Goal: Task Accomplishment & Management: Manage account settings

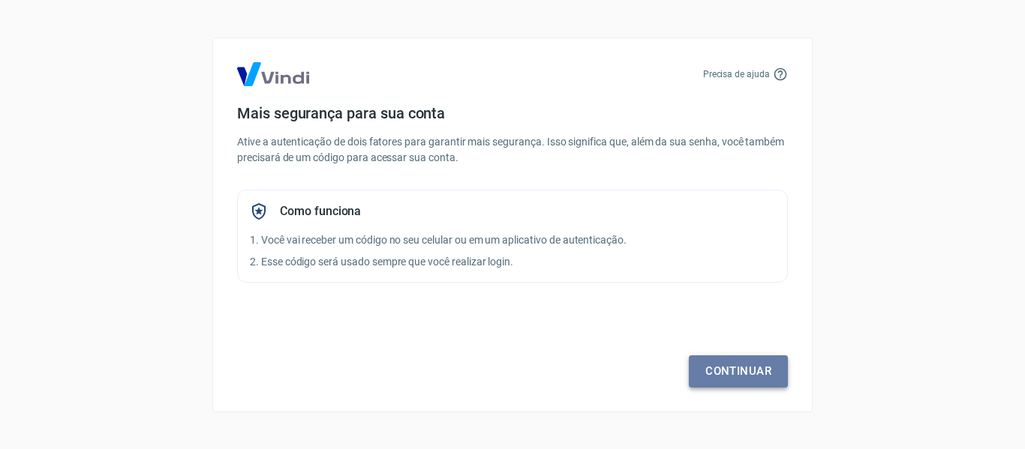
click at [719, 366] on link "Continuar" at bounding box center [738, 372] width 99 height 32
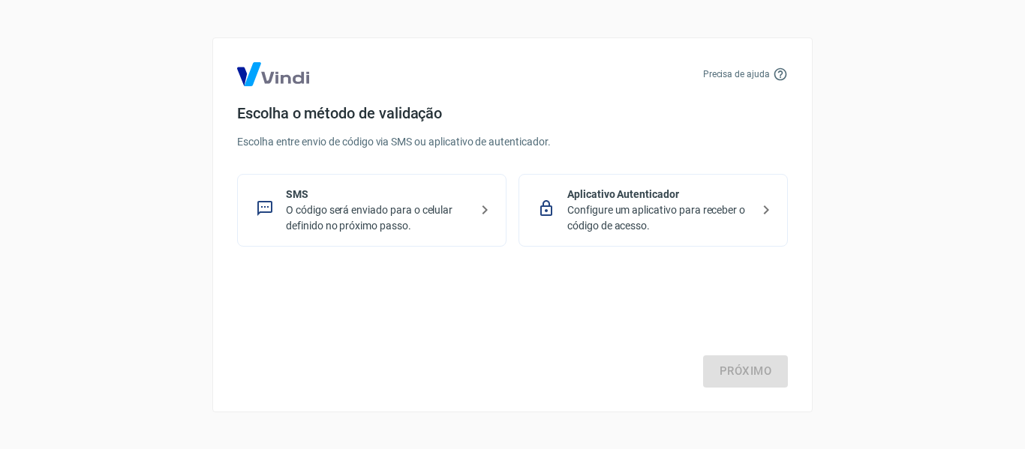
click at [432, 215] on p "O código será enviado para o celular definido no próximo passo." at bounding box center [378, 219] width 184 height 32
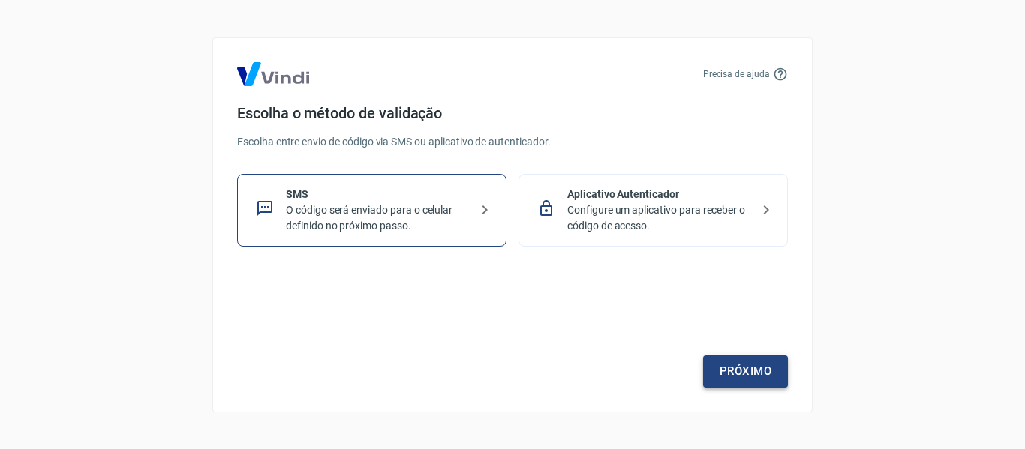
click at [738, 370] on link "Próximo" at bounding box center [745, 372] width 85 height 32
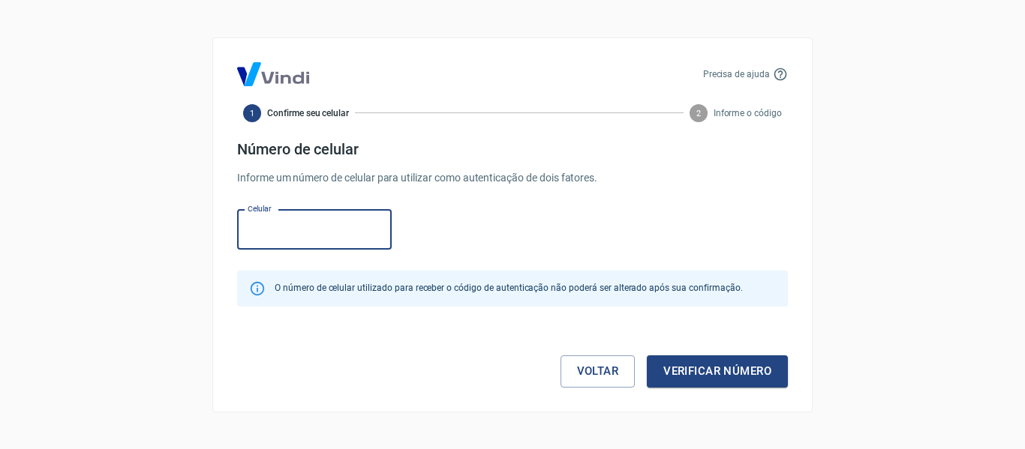
click at [310, 229] on input "Celular" at bounding box center [314, 230] width 155 height 40
click at [435, 229] on div "Celular Celular" at bounding box center [512, 228] width 551 height 49
click at [315, 224] on input "Celular" at bounding box center [314, 230] width 155 height 40
click at [581, 367] on link "Voltar" at bounding box center [597, 372] width 75 height 32
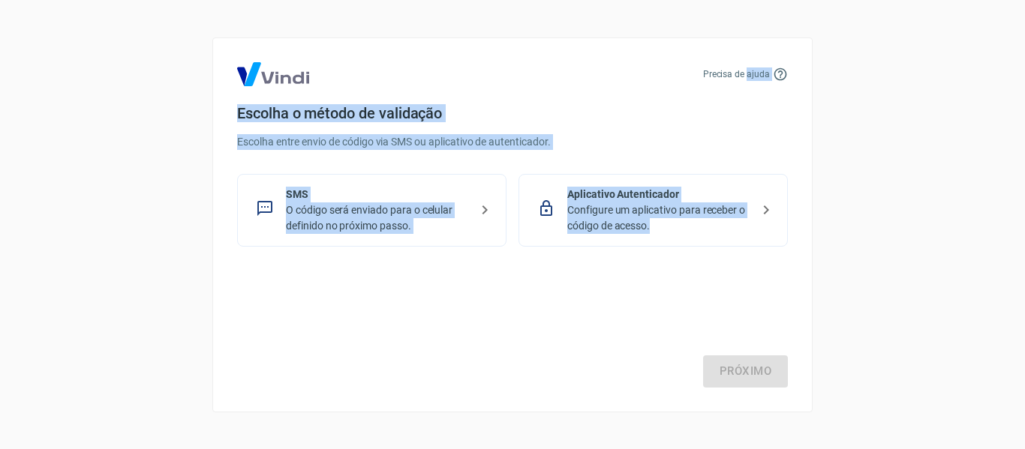
drag, startPoint x: 598, startPoint y: 271, endPoint x: 743, endPoint y: 76, distance: 242.9
click at [743, 76] on div "Precisa de ajuda Escolha o método de validação Escolha entre envio de código vi…" at bounding box center [512, 225] width 600 height 375
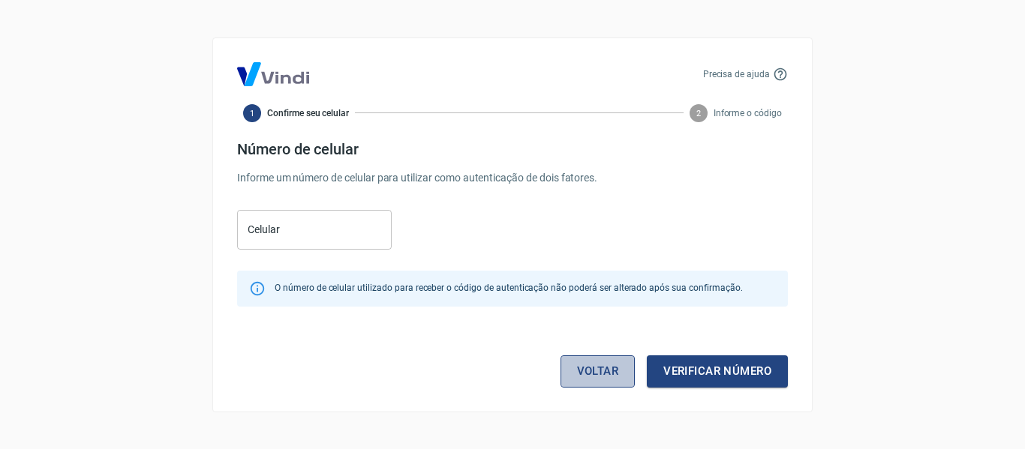
click at [584, 375] on link "Voltar" at bounding box center [597, 372] width 75 height 32
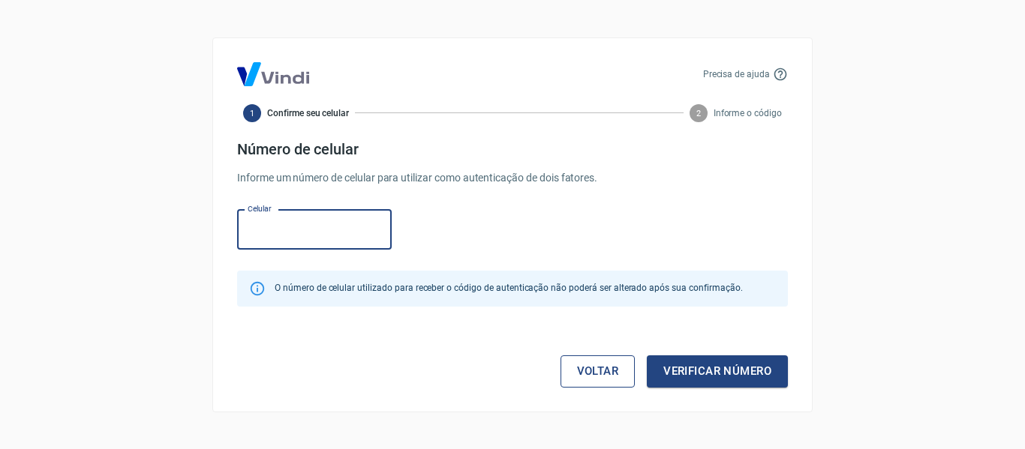
click at [602, 369] on link "Voltar" at bounding box center [597, 372] width 75 height 32
